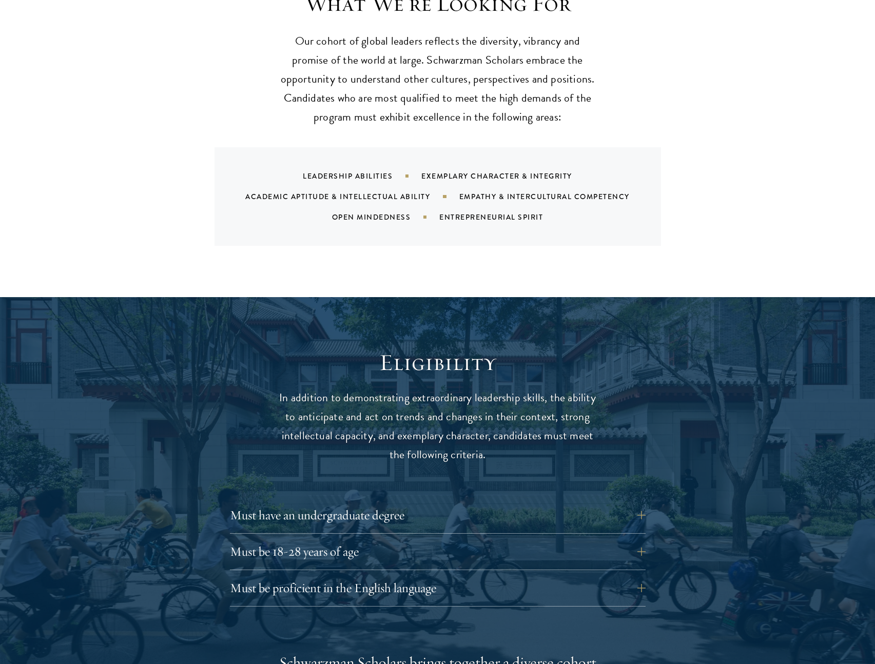
scroll to position [1240, 0]
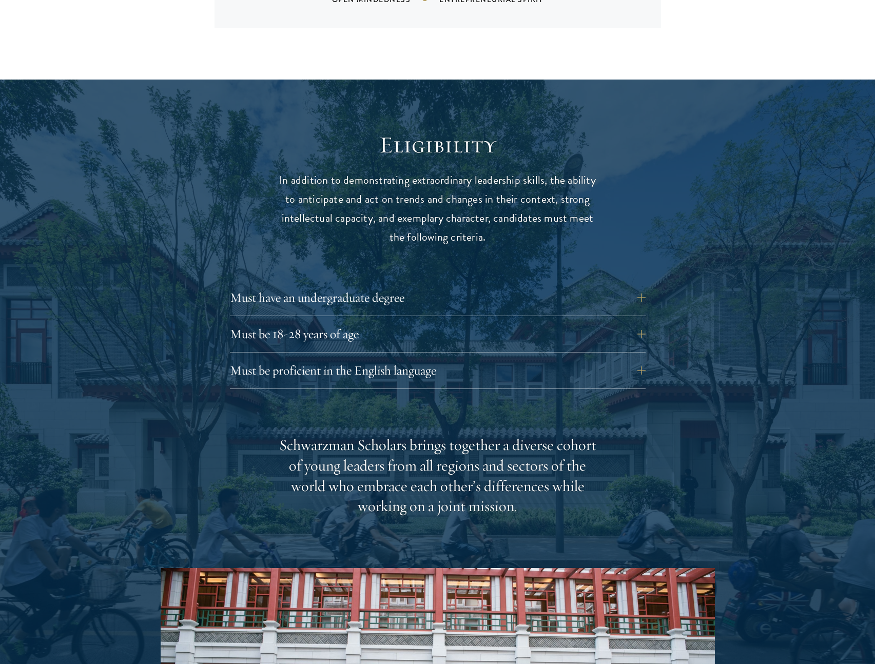
click at [718, 241] on div at bounding box center [437, 503] width 875 height 846
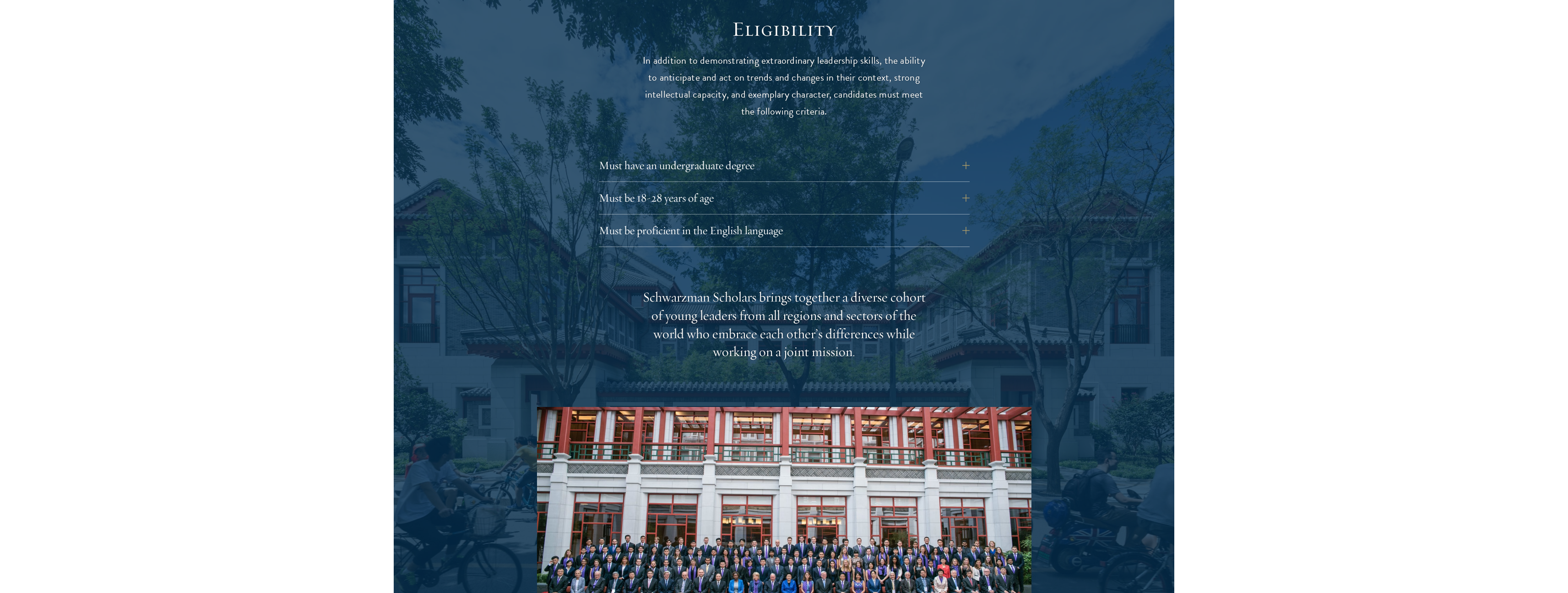
scroll to position [1555, 0]
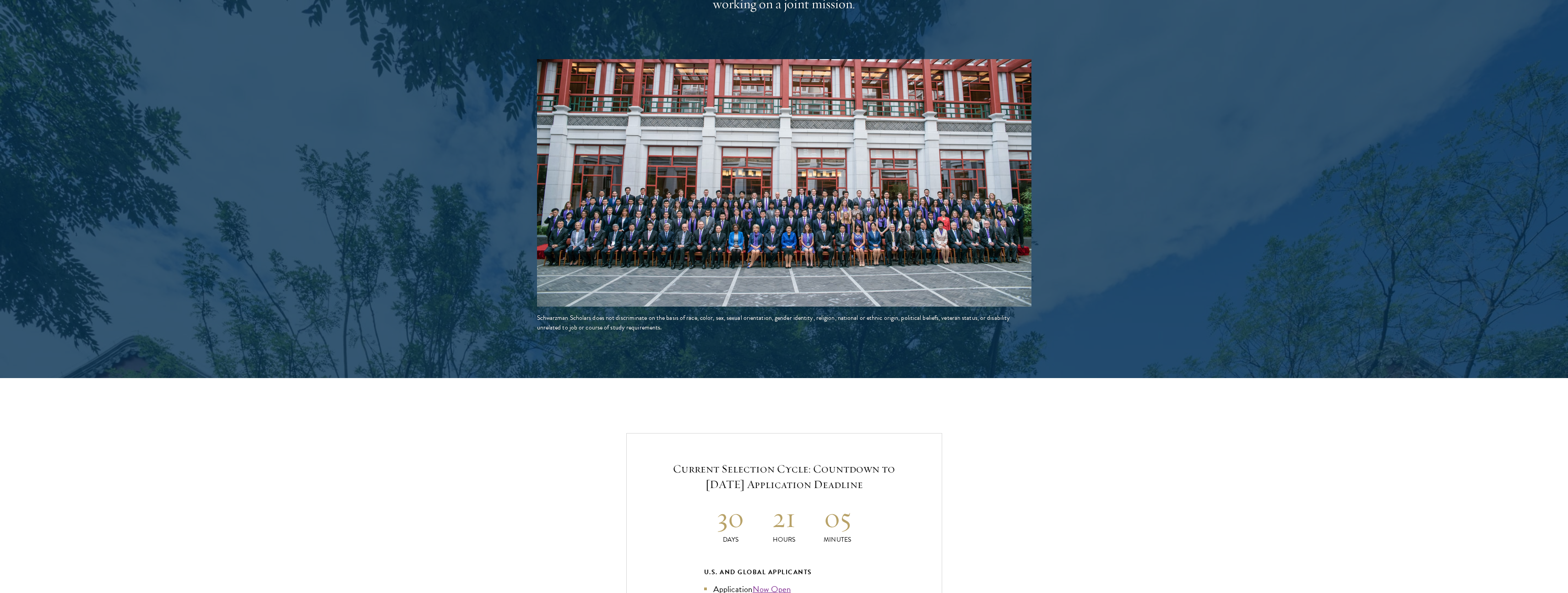
click at [445, 188] on div at bounding box center [784, 1] width 1568 height 756
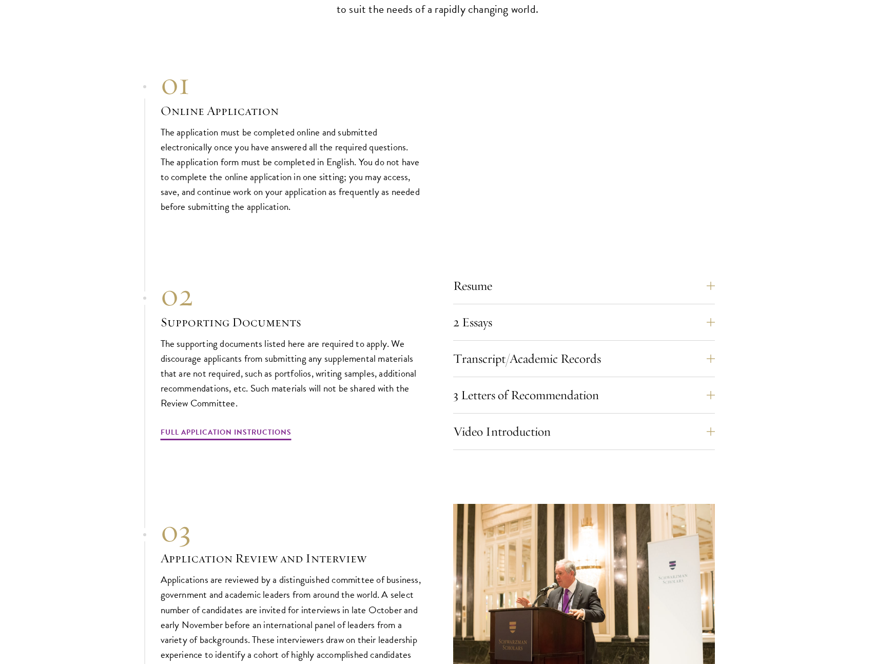
scroll to position [3367, 0]
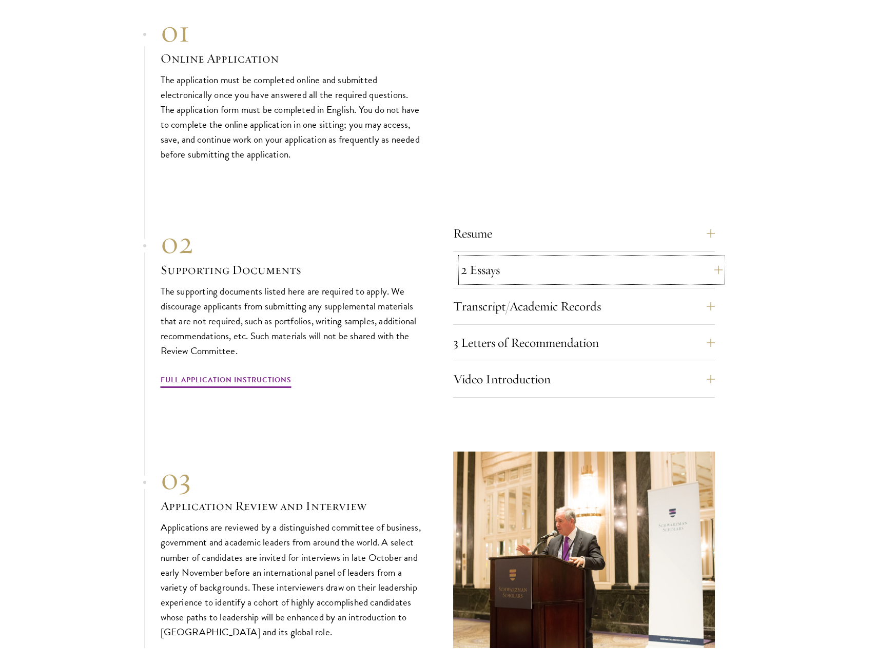
click at [585, 266] on button "2 Essays" at bounding box center [592, 270] width 262 height 25
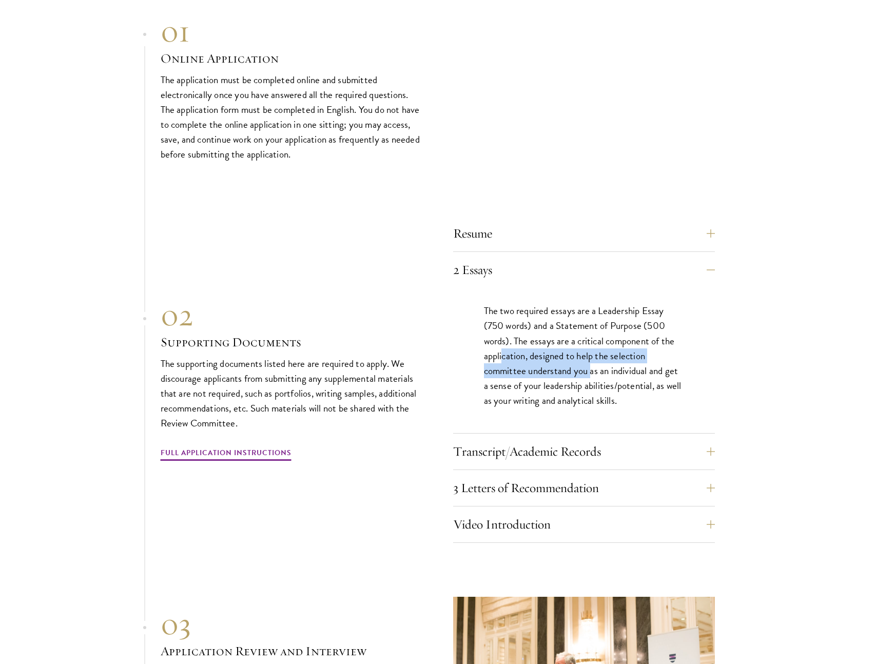
drag, startPoint x: 514, startPoint y: 355, endPoint x: 590, endPoint y: 366, distance: 76.2
click at [590, 366] on p "The two required essays are a Leadership Essay (750 words) and a Statement of P…" at bounding box center [584, 355] width 200 height 104
click at [586, 367] on p "The two required essays are a Leadership Essay (750 words) and a Statement of P…" at bounding box center [584, 355] width 200 height 104
click at [250, 449] on link "Full Application Instructions" at bounding box center [226, 454] width 131 height 16
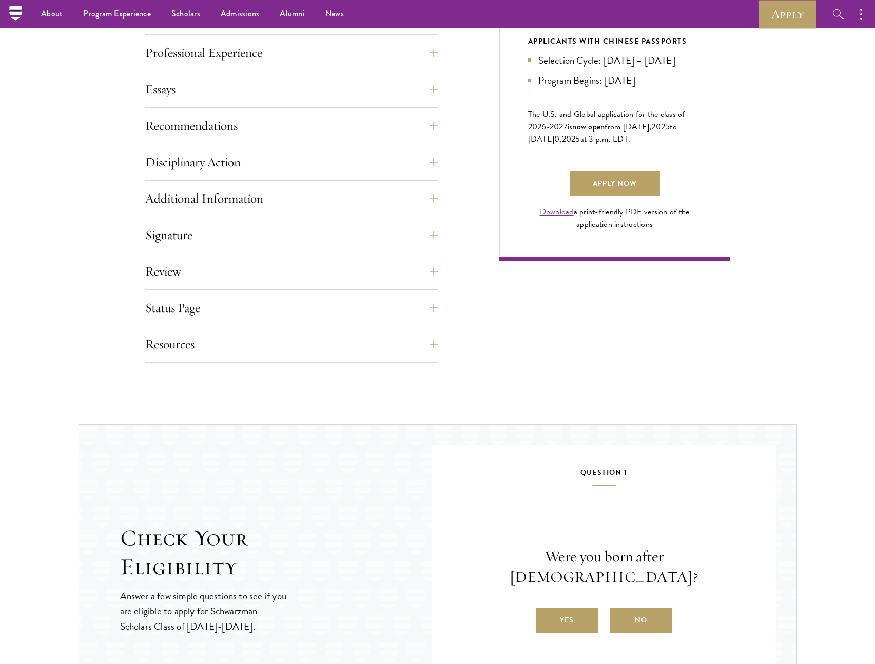
scroll to position [481, 0]
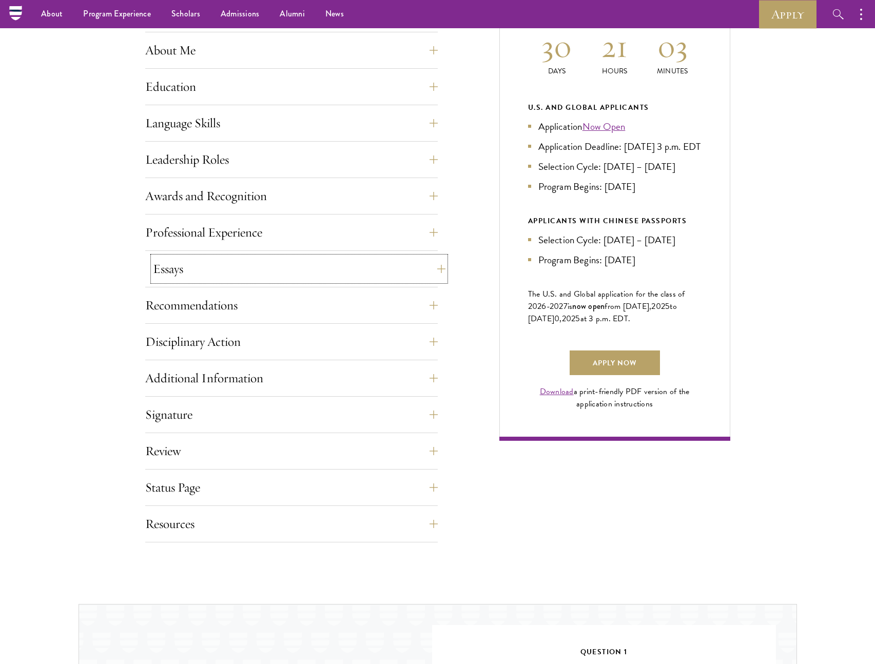
click at [178, 267] on button "Essays" at bounding box center [299, 269] width 292 height 25
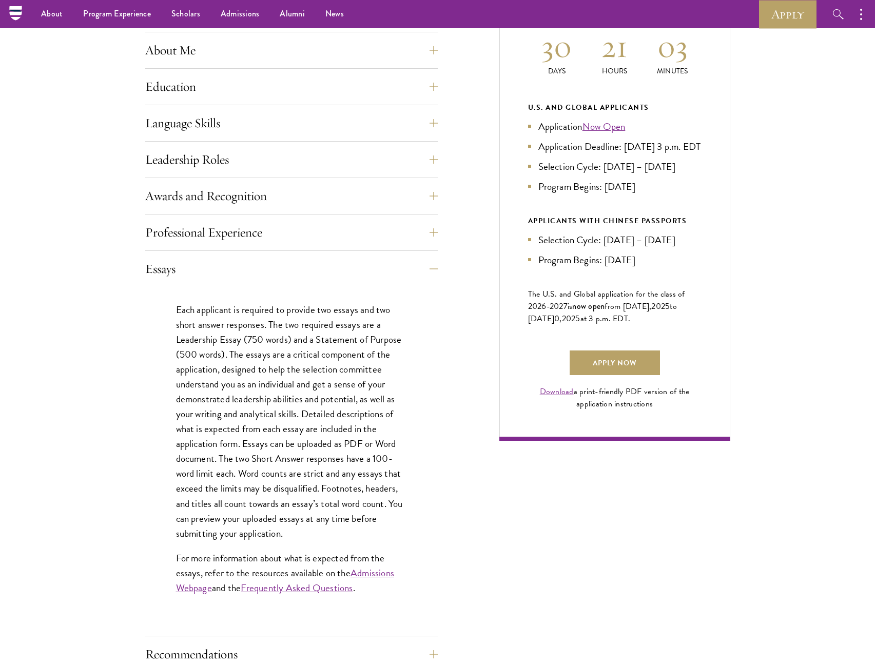
click at [301, 378] on p "Each applicant is required to provide two essays and two short answer responses…" at bounding box center [291, 421] width 231 height 239
drag, startPoint x: 227, startPoint y: 389, endPoint x: 365, endPoint y: 393, distance: 138.1
click at [356, 393] on p "Each applicant is required to provide two essays and two short answer responses…" at bounding box center [291, 421] width 231 height 239
click at [366, 394] on p "Each applicant is required to provide two essays and two short answer responses…" at bounding box center [291, 421] width 231 height 239
drag, startPoint x: 330, startPoint y: 397, endPoint x: 380, endPoint y: 401, distance: 50.4
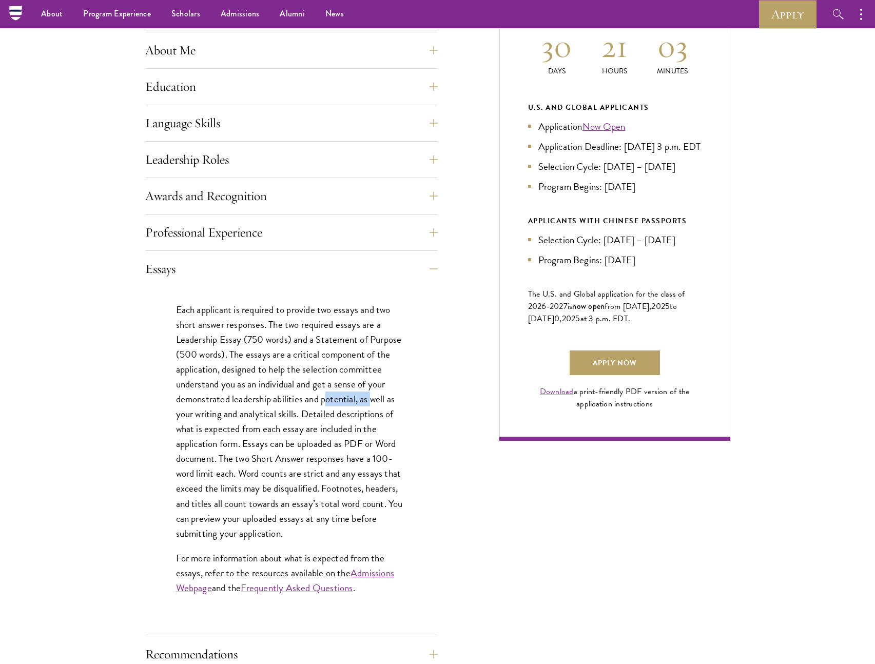
click at [376, 401] on p "Each applicant is required to provide two essays and two short answer responses…" at bounding box center [291, 421] width 231 height 239
click at [381, 401] on p "Each applicant is required to provide two essays and two short answer responses…" at bounding box center [291, 421] width 231 height 239
drag, startPoint x: 233, startPoint y: 408, endPoint x: 292, endPoint y: 409, distance: 59.5
click at [292, 409] on p "Each applicant is required to provide two essays and two short answer responses…" at bounding box center [291, 421] width 231 height 239
click at [293, 409] on p "Each applicant is required to provide two essays and two short answer responses…" at bounding box center [291, 421] width 231 height 239
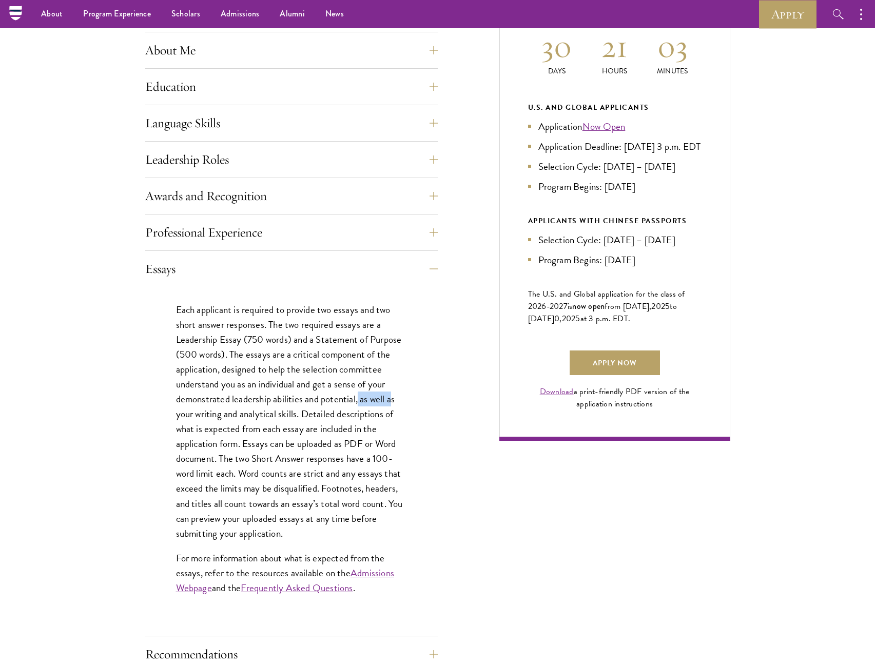
drag, startPoint x: 359, startPoint y: 405, endPoint x: 393, endPoint y: 405, distance: 33.9
click at [391, 405] on p "Each applicant is required to provide two essays and two short answer responses…" at bounding box center [291, 421] width 231 height 239
click at [393, 405] on p "Each applicant is required to provide two essays and two short answer responses…" at bounding box center [291, 421] width 231 height 239
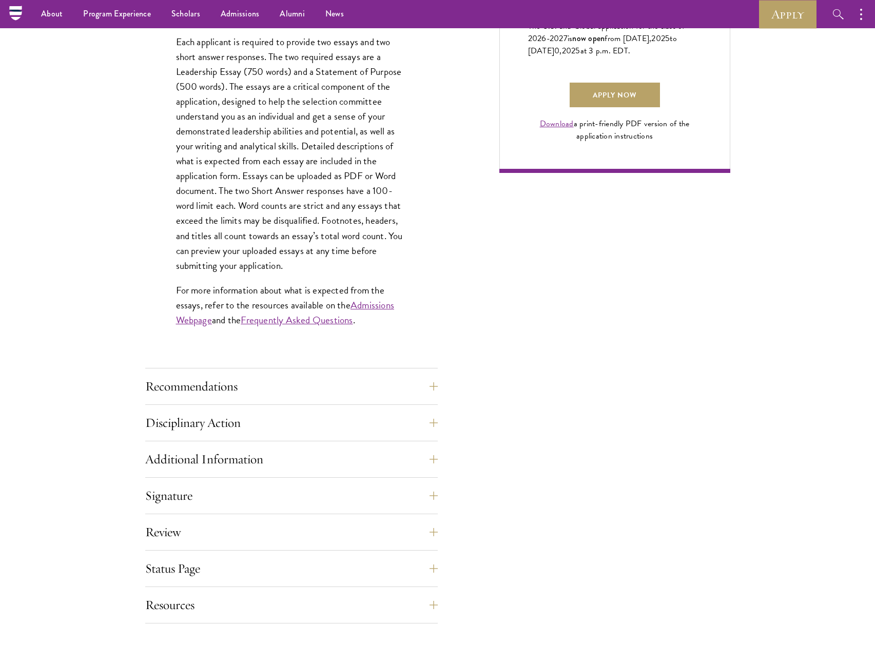
scroll to position [0, 0]
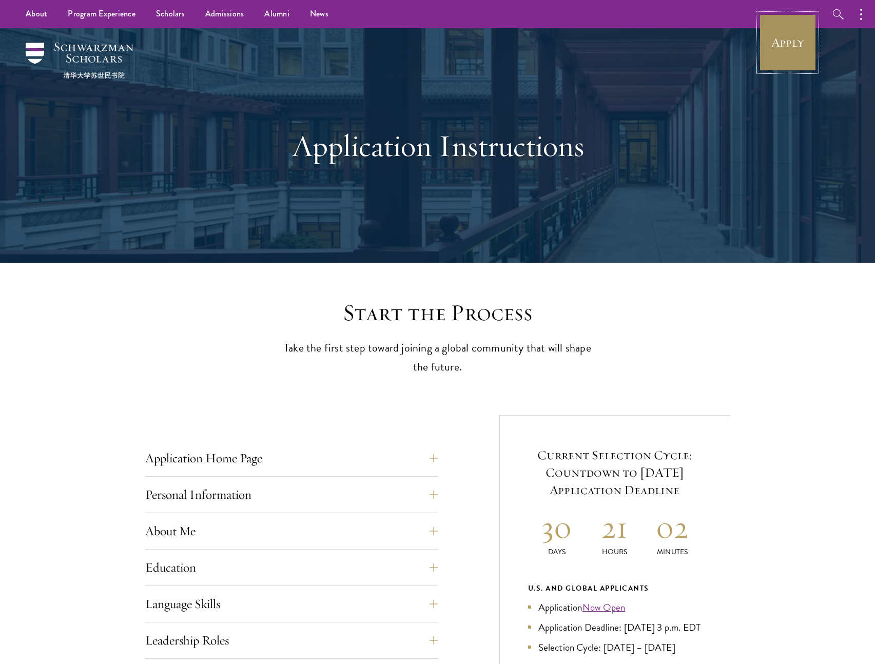
click at [783, 41] on link "Apply" at bounding box center [787, 42] width 57 height 57
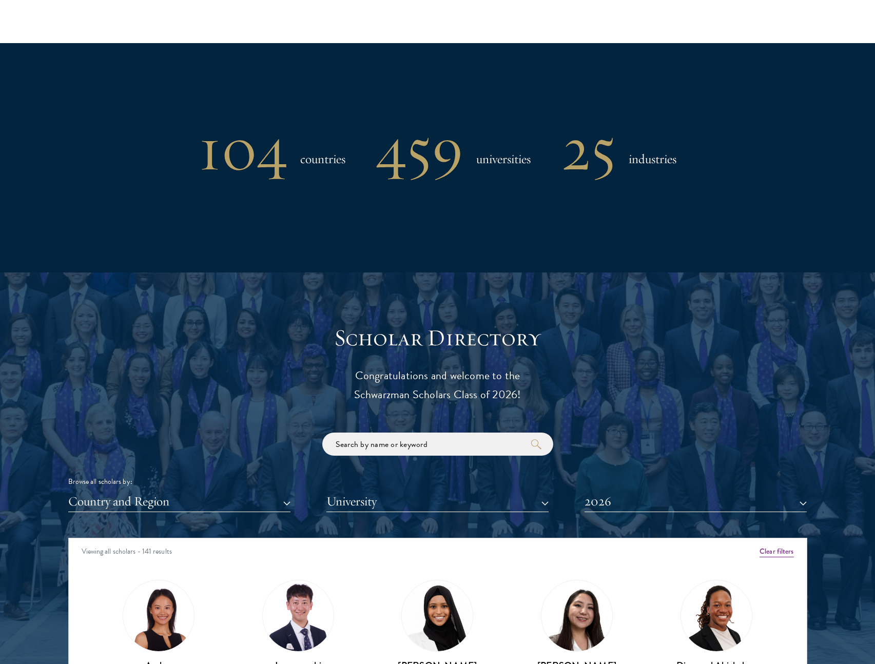
scroll to position [1079, 0]
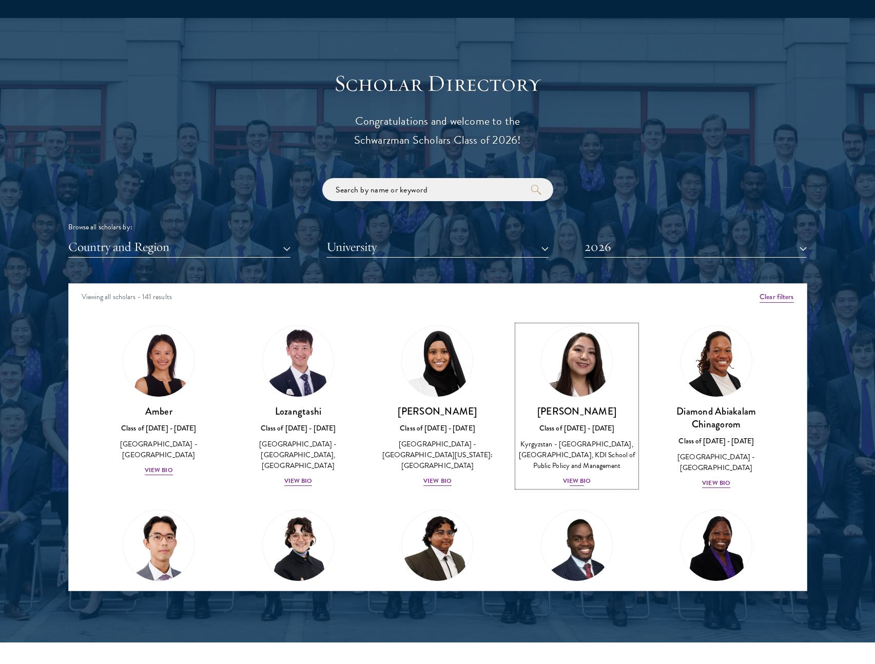
click at [580, 486] on div "View Bio" at bounding box center [577, 481] width 28 height 10
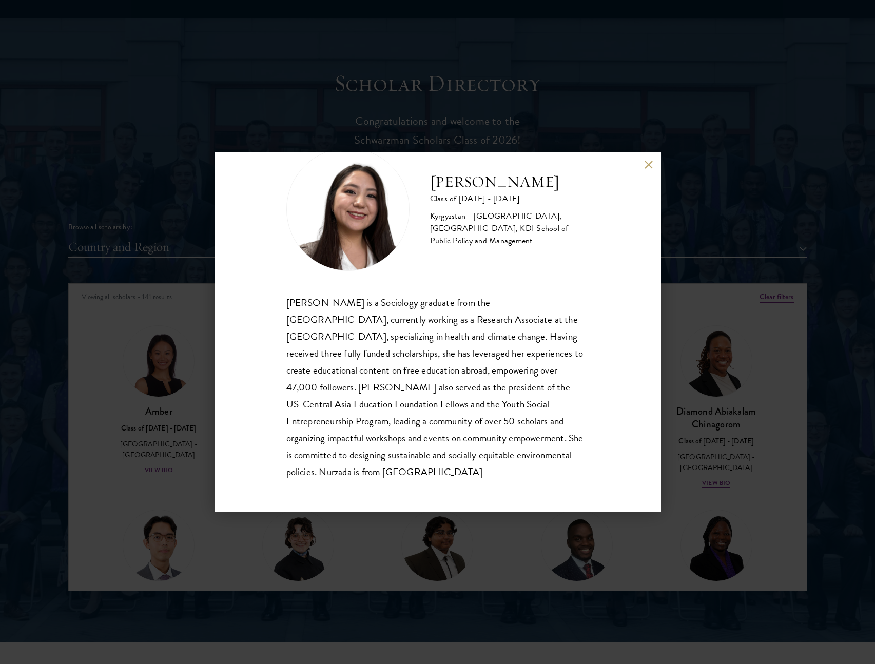
scroll to position [1132, 0]
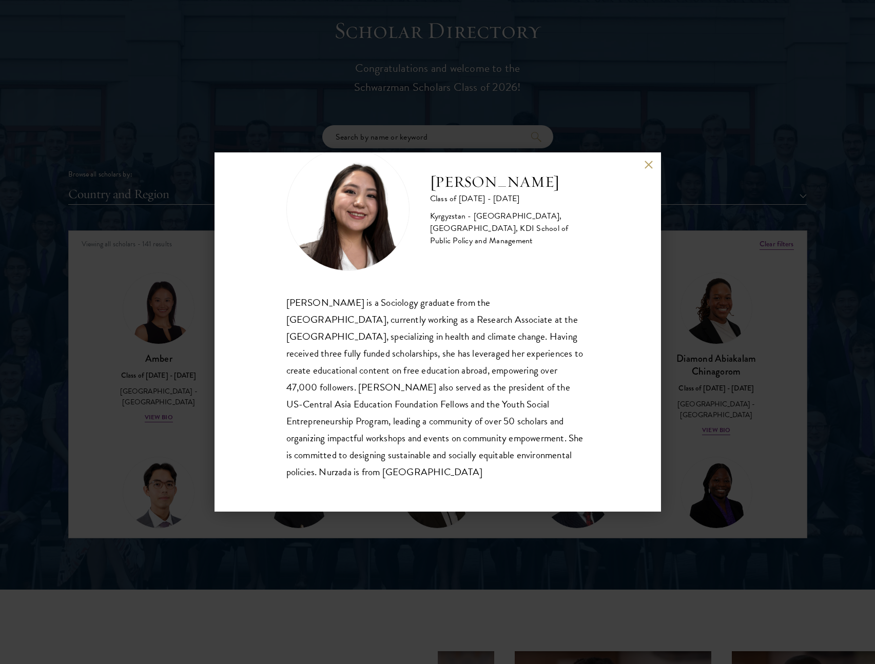
click at [705, 386] on div "Nurzada Abdivalieva Class of 2025 - 2026 Kyrgyzstan - American University of Ce…" at bounding box center [437, 332] width 875 height 664
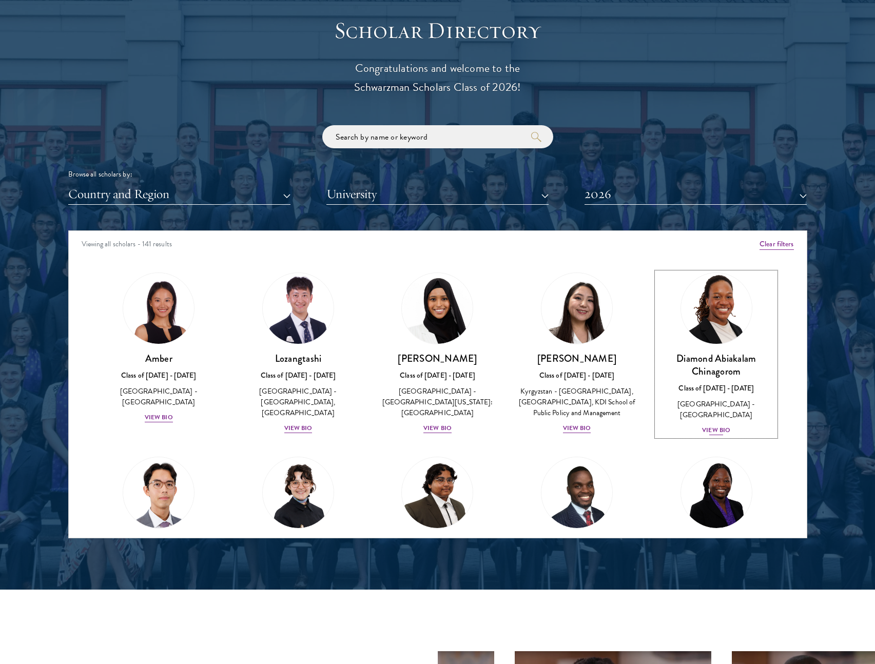
click at [714, 425] on div "View Bio" at bounding box center [716, 430] width 28 height 10
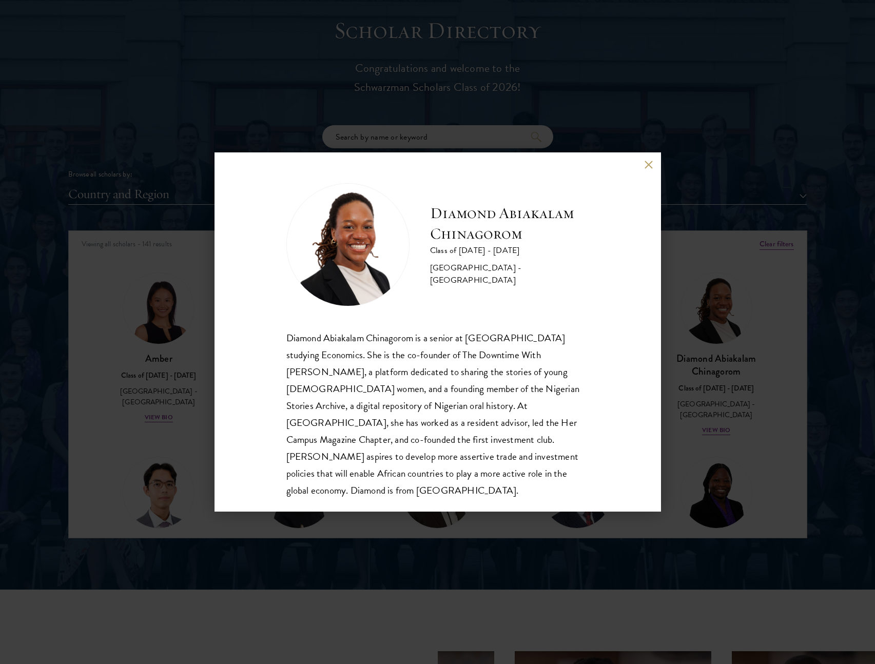
click at [772, 349] on div "Diamond Abiakalam Chinagorom Class of 2025 - 2026 Nigeria - Mount Holyoke Colle…" at bounding box center [437, 332] width 875 height 664
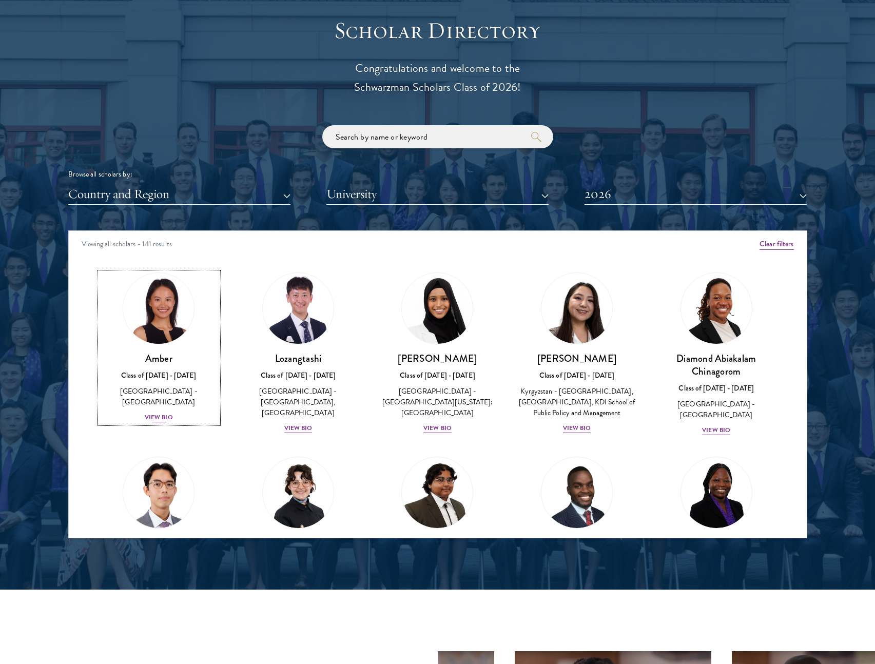
click at [170, 413] on div "View Bio" at bounding box center [159, 418] width 28 height 10
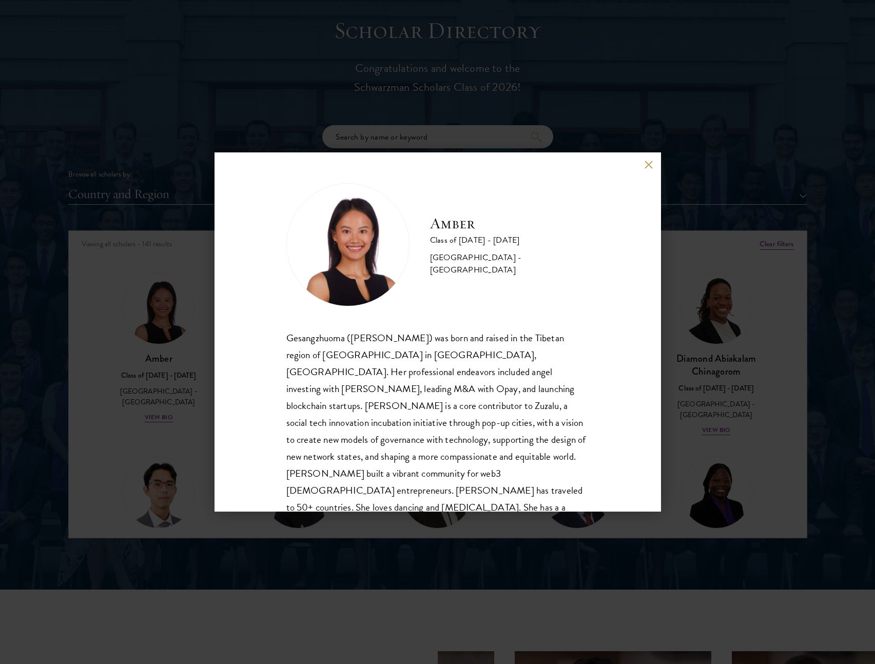
scroll to position [35, 0]
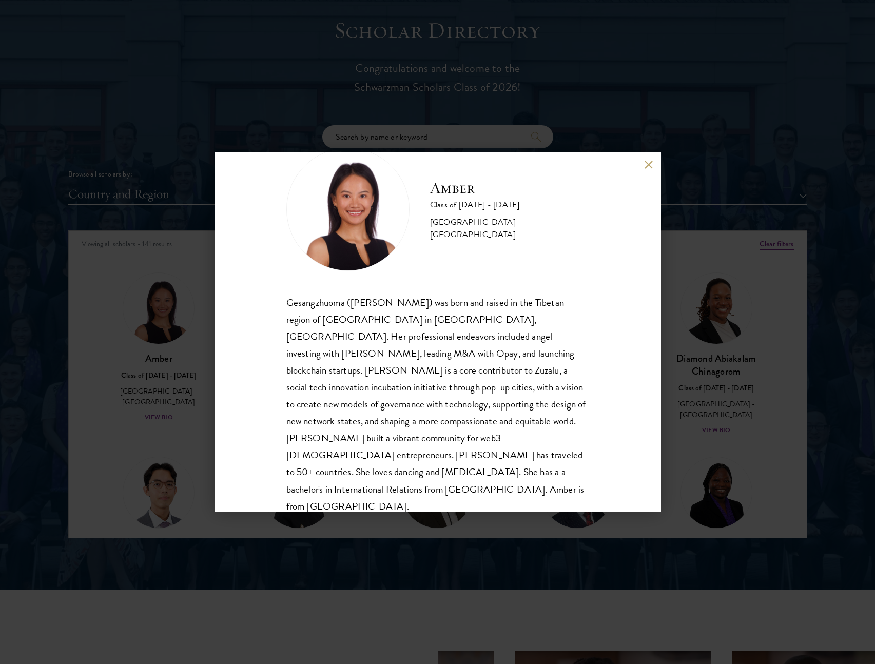
click at [731, 340] on div "Amber Class of 2025 - 2026 China - Peking University Gesangzhuoma (Amber) was b…" at bounding box center [437, 332] width 875 height 664
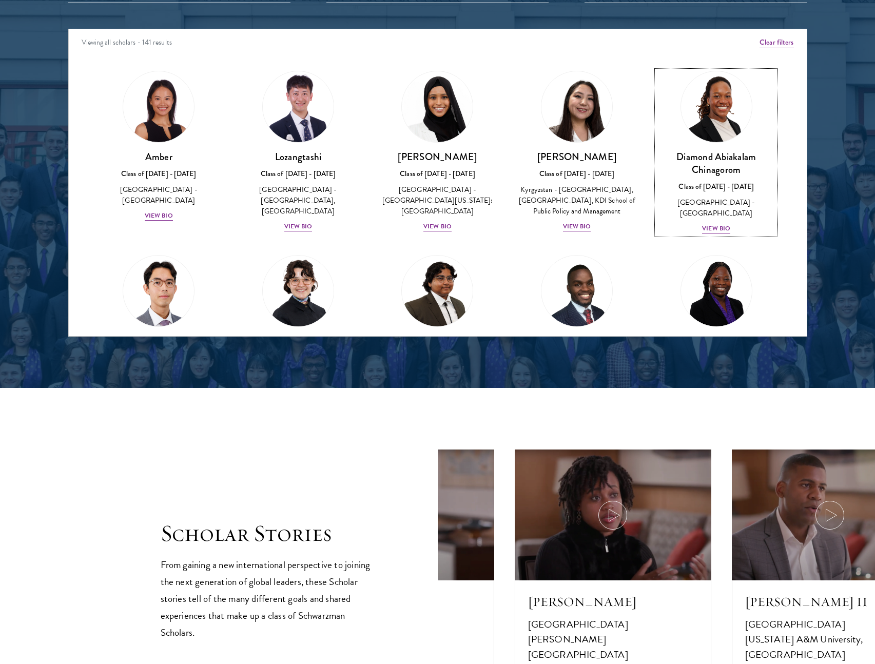
scroll to position [119, 0]
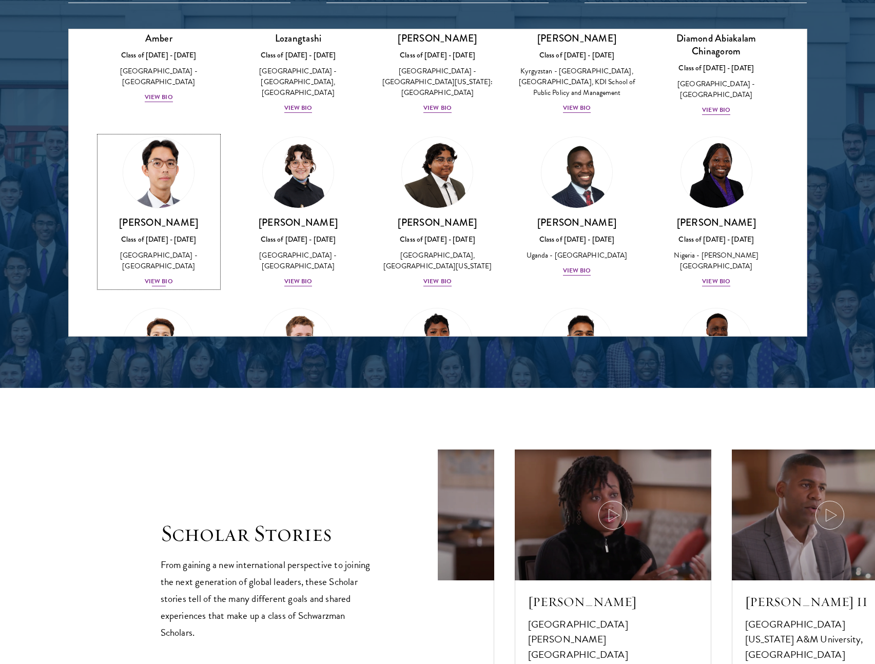
click at [163, 280] on div "View Bio" at bounding box center [159, 282] width 28 height 10
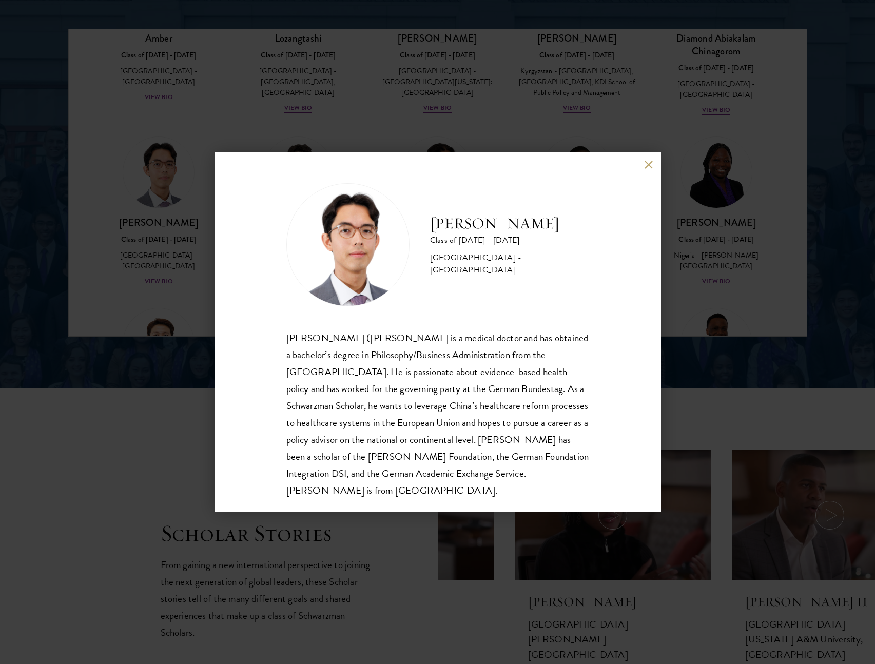
scroll to position [13, 0]
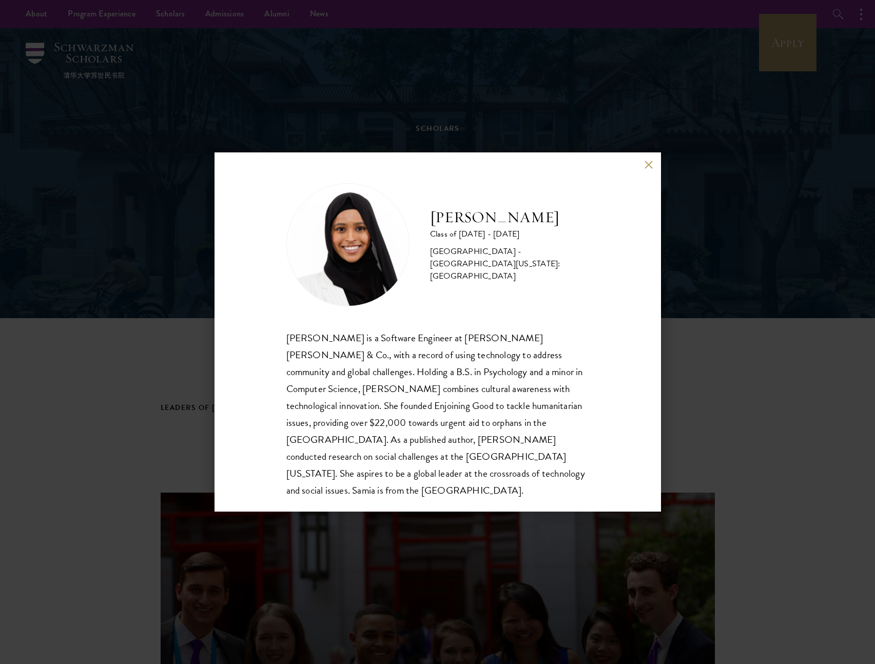
click at [646, 163] on button at bounding box center [648, 164] width 9 height 9
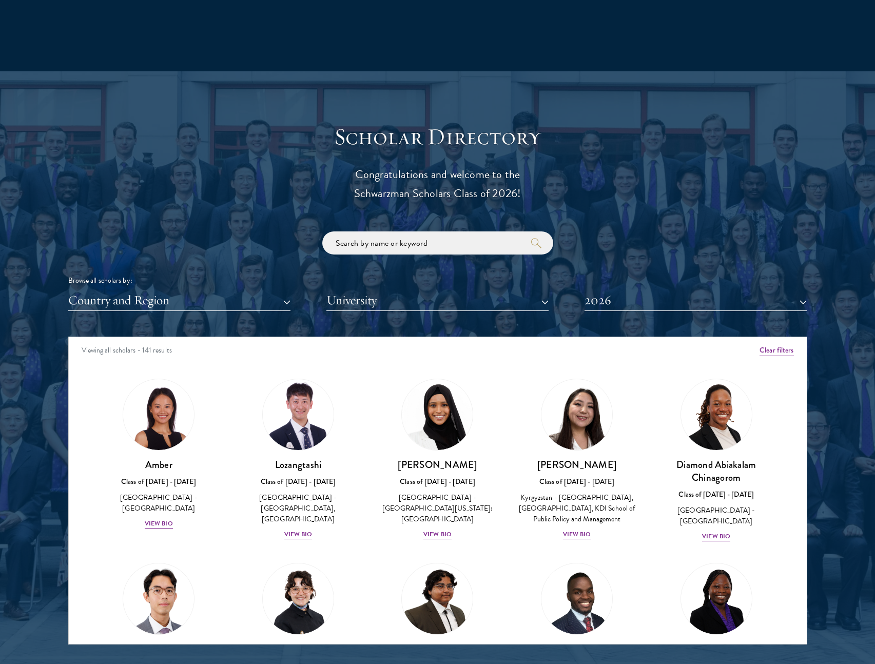
scroll to position [1079, 0]
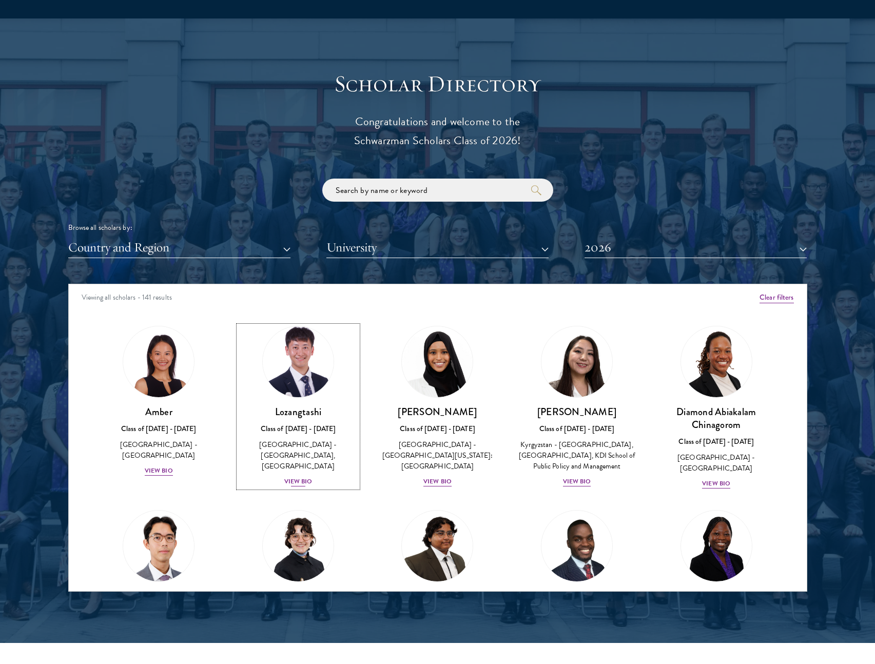
click at [308, 477] on div "View Bio" at bounding box center [298, 482] width 28 height 10
click at [711, 479] on div "Diamond Abiakalam [GEOGRAPHIC_DATA] Class of [DATE] - [DATE] [GEOGRAPHIC_DATA] …" at bounding box center [716, 408] width 140 height 184
click at [714, 479] on div "View Bio" at bounding box center [716, 484] width 28 height 10
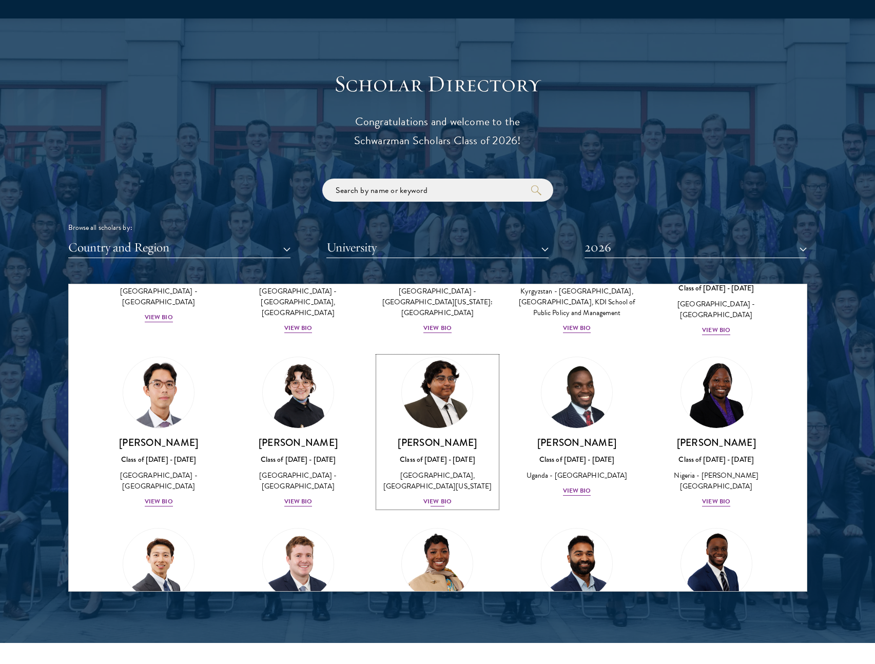
click at [432, 506] on div "View Bio" at bounding box center [437, 502] width 28 height 10
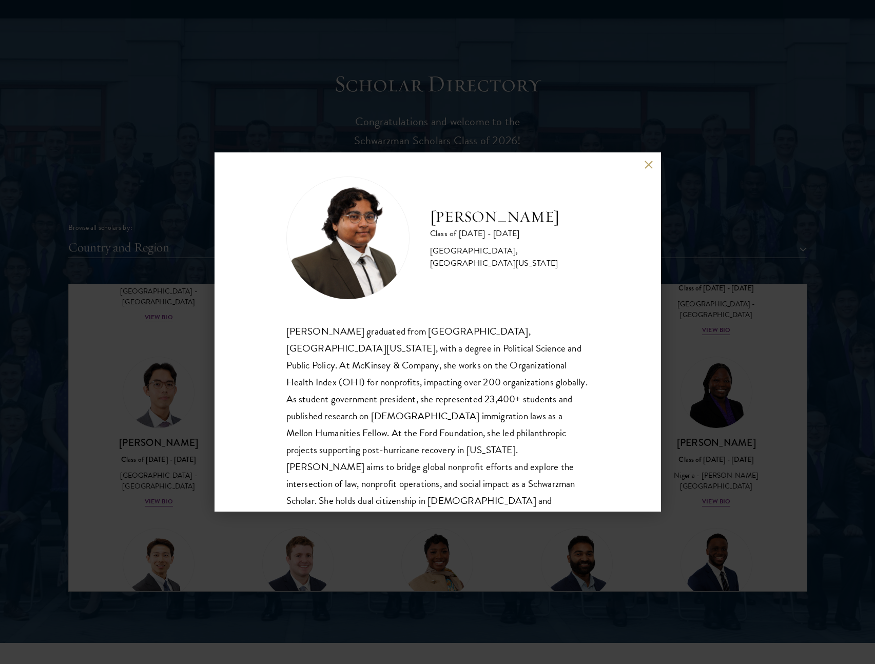
scroll to position [13, 0]
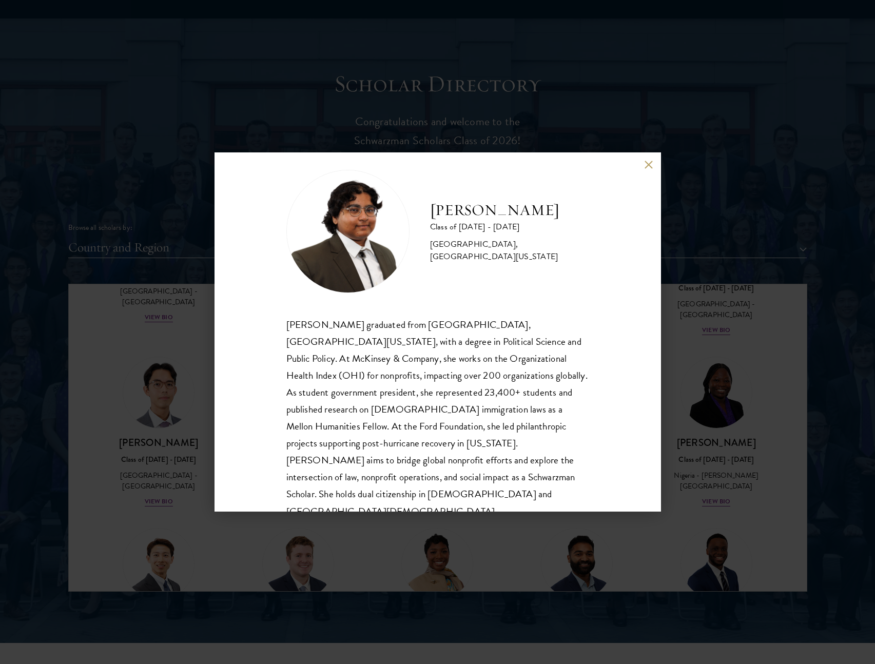
click at [801, 292] on div "[PERSON_NAME] Class of [DATE] - [DATE] [GEOGRAPHIC_DATA] - [GEOGRAPHIC_DATA], […" at bounding box center [437, 332] width 875 height 664
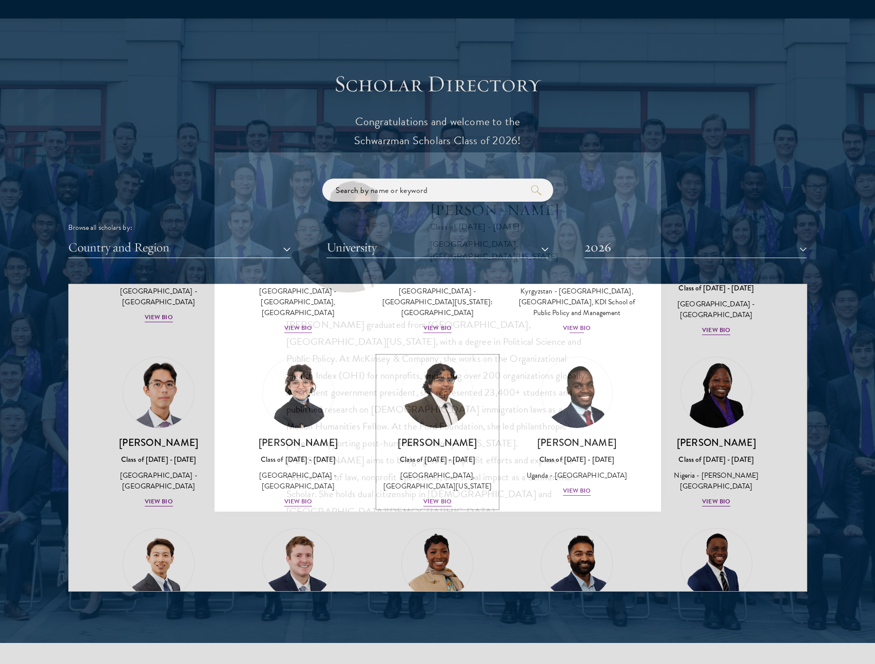
scroll to position [79, 0]
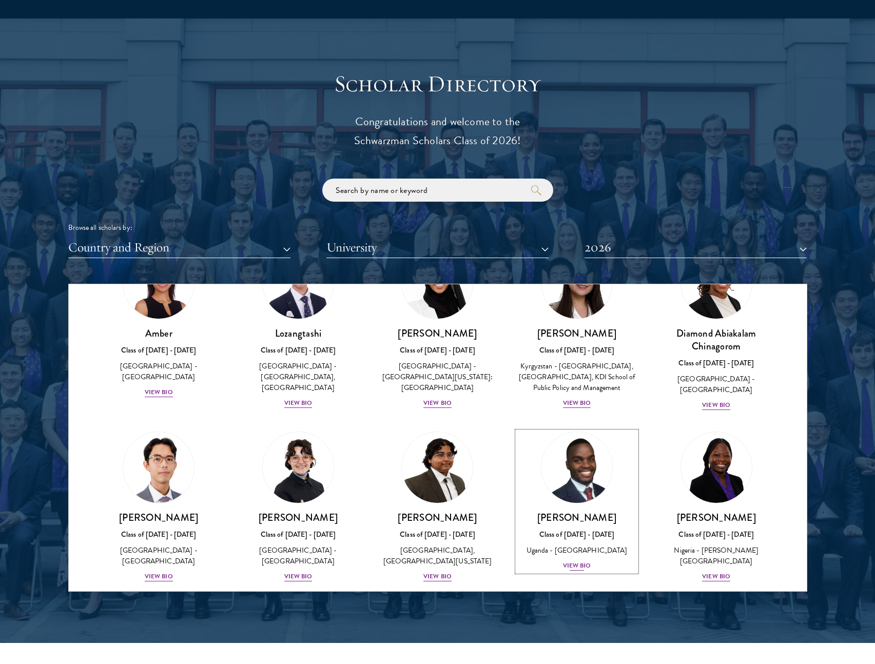
click at [572, 571] on div "View Bio" at bounding box center [577, 566] width 28 height 10
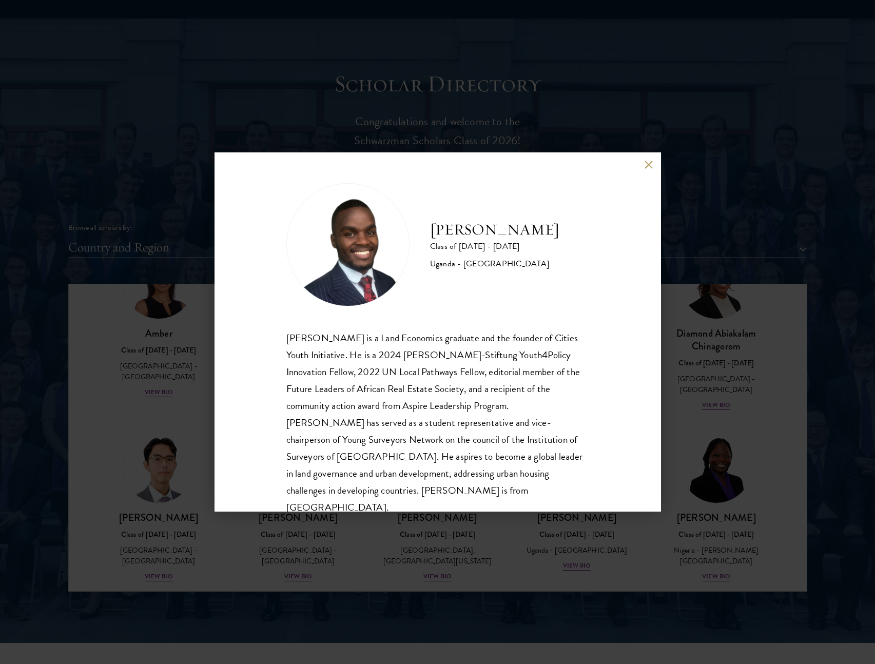
click at [709, 246] on div "[PERSON_NAME] Class of [DATE] - [DATE] [GEOGRAPHIC_DATA] - [GEOGRAPHIC_DATA] [G…" at bounding box center [437, 332] width 875 height 664
